Goal: Find specific page/section: Find specific page/section

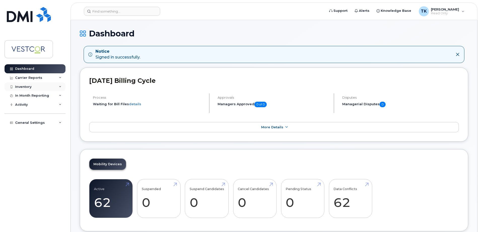
click at [24, 87] on div "Inventory" at bounding box center [23, 87] width 16 height 4
click at [31, 96] on div "Mobility Devices" at bounding box center [31, 96] width 28 height 5
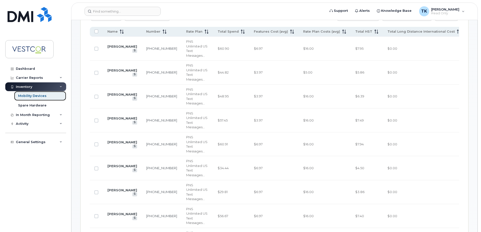
scroll to position [201, 0]
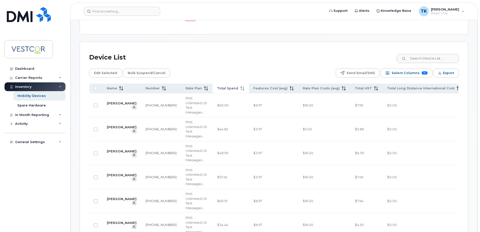
click at [240, 88] on icon at bounding box center [242, 89] width 4 height 4
click at [240, 89] on icon at bounding box center [242, 89] width 4 height 4
click at [406, 74] on span "Select Columns" at bounding box center [405, 73] width 28 height 8
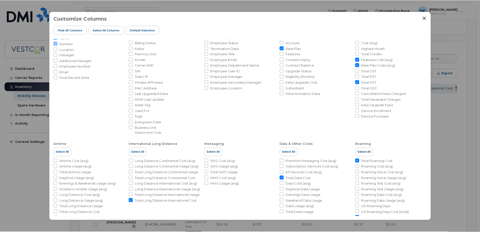
scroll to position [50, 0]
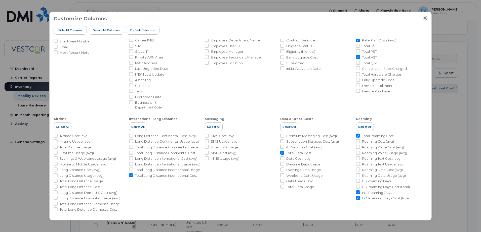
click at [425, 17] on icon "Close" at bounding box center [425, 18] width 4 height 4
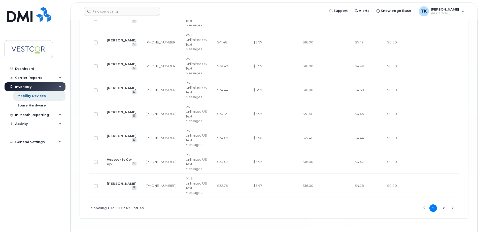
scroll to position [1308, 0]
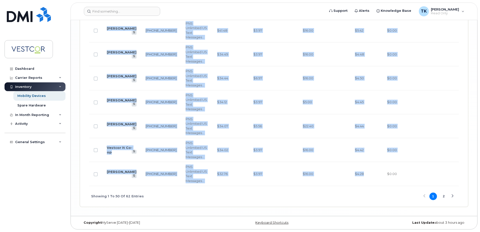
drag, startPoint x: 336, startPoint y: 185, endPoint x: 365, endPoint y: 185, distance: 28.7
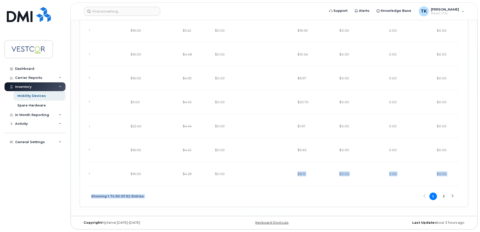
drag, startPoint x: 404, startPoint y: 186, endPoint x: 248, endPoint y: 182, distance: 156.3
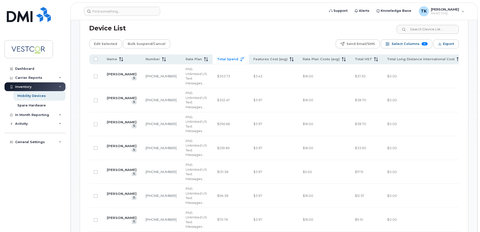
scroll to position [201, 0]
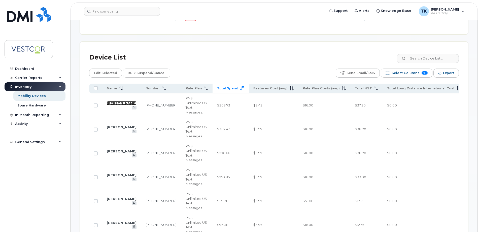
click at [114, 105] on link "[PERSON_NAME]" at bounding box center [122, 103] width 30 height 4
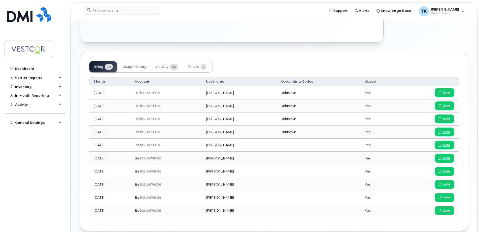
scroll to position [226, 0]
click at [447, 93] on span "view" at bounding box center [446, 92] width 8 height 5
click at [27, 88] on div "Inventory" at bounding box center [23, 87] width 16 height 4
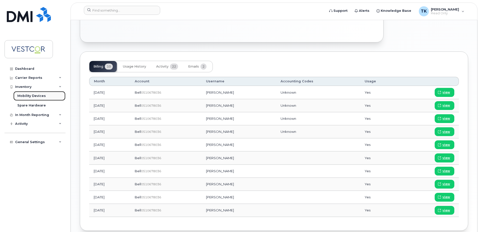
click at [32, 96] on div "Mobility Devices" at bounding box center [31, 96] width 28 height 5
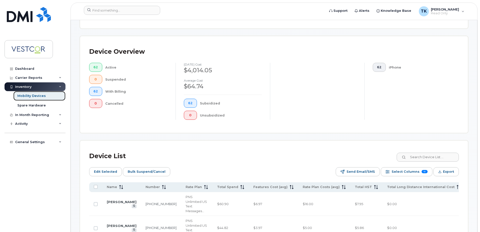
scroll to position [226, 0]
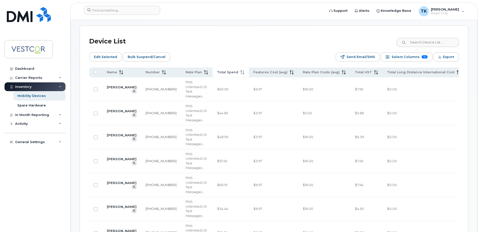
click at [240, 72] on icon at bounding box center [242, 72] width 4 height 4
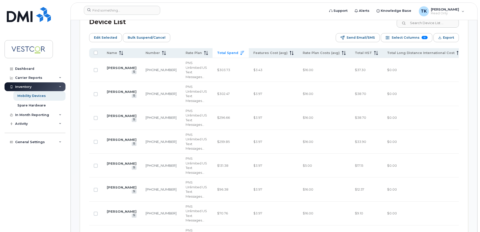
scroll to position [252, 0]
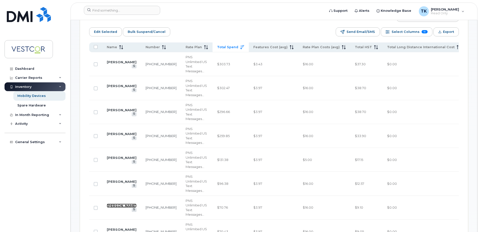
click at [112, 208] on link "[PERSON_NAME]" at bounding box center [122, 206] width 30 height 4
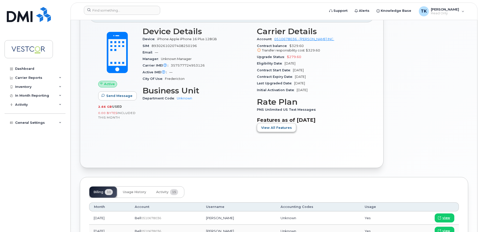
scroll to position [151, 0]
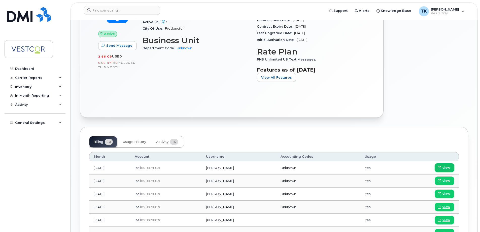
click at [447, 167] on span "view" at bounding box center [446, 168] width 8 height 5
